Goal: Task Accomplishment & Management: Manage account settings

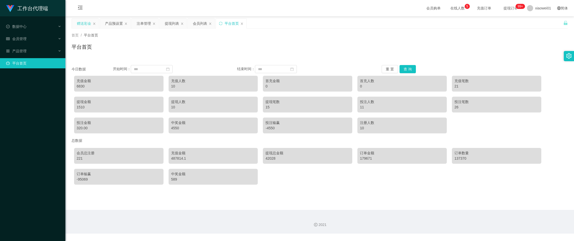
click at [78, 19] on div "赠送彩金" at bounding box center [84, 24] width 14 height 10
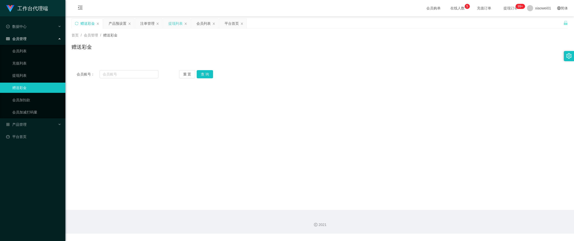
click at [176, 25] on div "提现列表" at bounding box center [175, 24] width 14 height 10
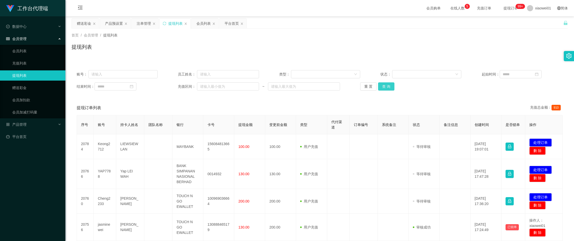
click at [382, 84] on button "查 询" at bounding box center [386, 86] width 16 height 8
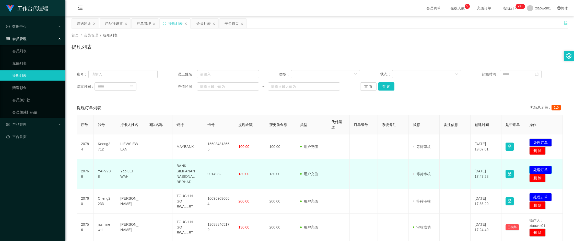
click at [535, 167] on button "处理订单" at bounding box center [540, 170] width 22 height 8
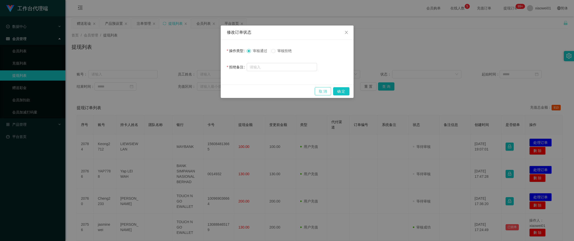
click at [323, 92] on button "取 消" at bounding box center [323, 91] width 16 height 8
